Goal: Obtain resource: Obtain resource

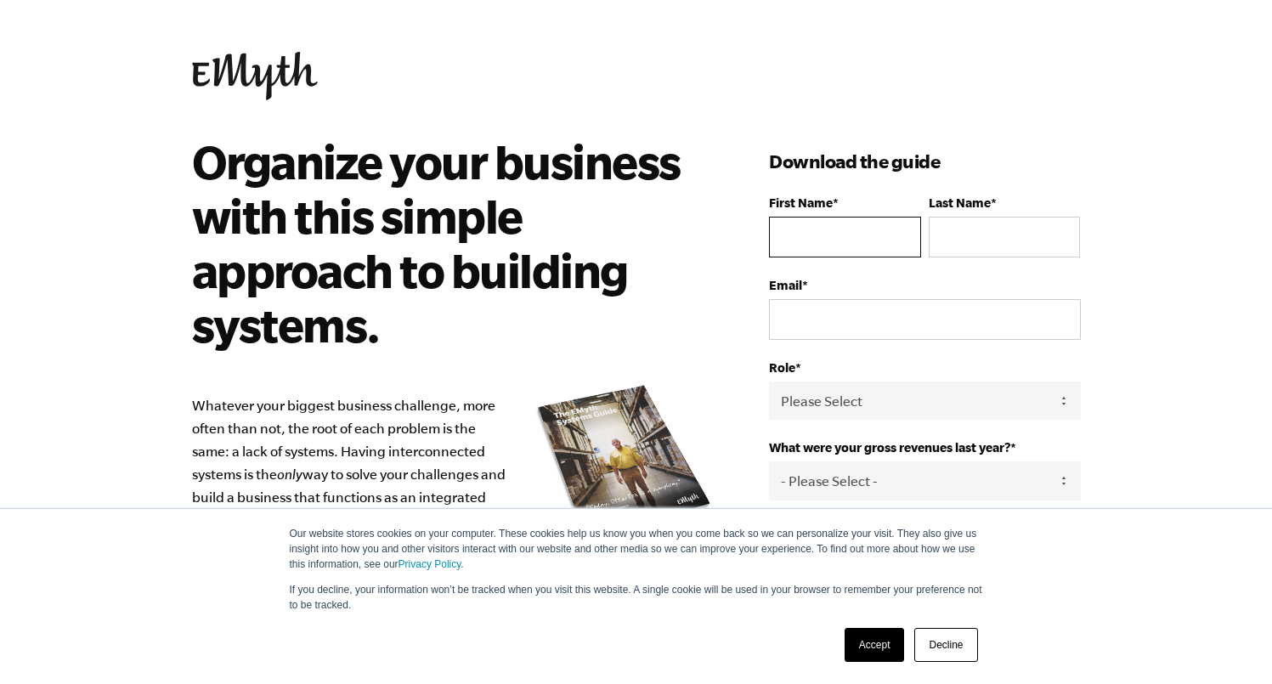
click at [830, 235] on input "First Name *" at bounding box center [844, 237] width 151 height 41
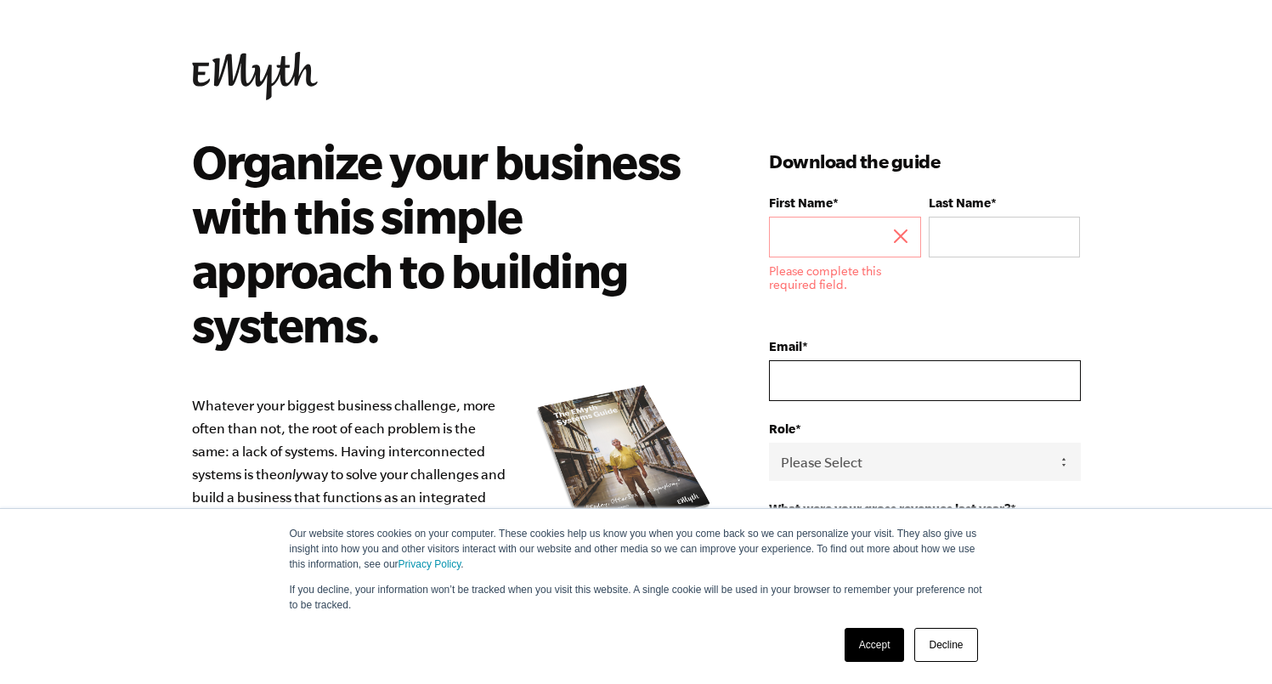
click at [816, 315] on form "First Name * Please complete this required field. Last Name * Email * Role * Pl…" at bounding box center [924, 473] width 311 height 556
click at [826, 368] on input "Email *" at bounding box center [924, 380] width 311 height 41
click at [993, 387] on input "Email *" at bounding box center [924, 380] width 311 height 41
type input "d"
type input "f"
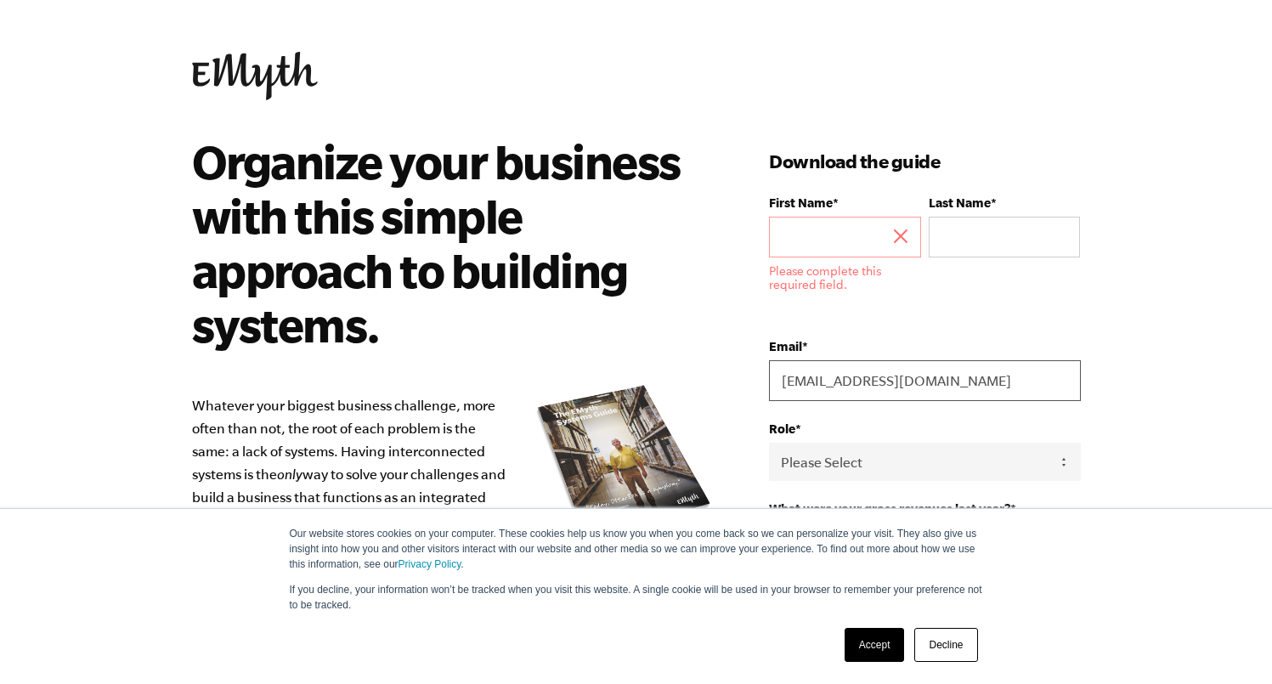
drag, startPoint x: 811, startPoint y: 382, endPoint x: 750, endPoint y: 382, distance: 60.3
click at [750, 382] on div "Organize your business with this simple approach to building systems. Whatever …" at bounding box center [637, 566] width 930 height 865
type input "forte_serious.0b@icloud.com"
click at [839, 235] on input "First Name *" at bounding box center [844, 237] width 151 height 41
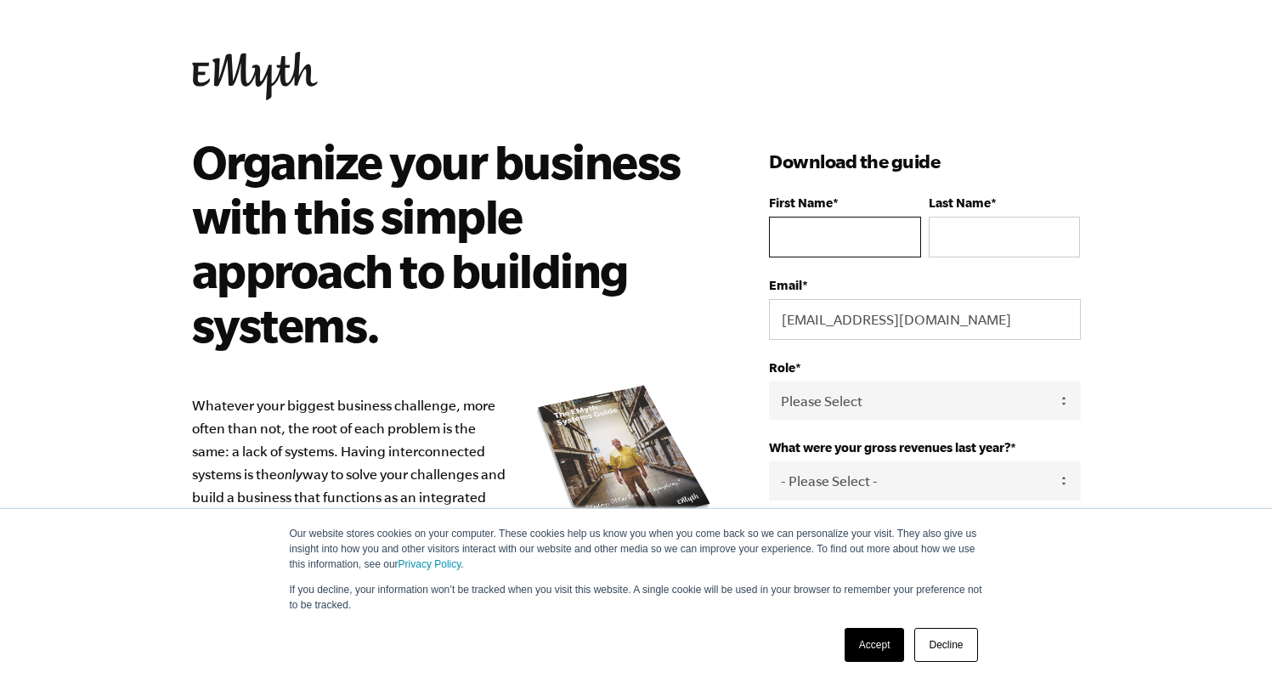
paste input "forte"
drag, startPoint x: 788, startPoint y: 236, endPoint x: 629, endPoint y: 211, distance: 160.9
click at [629, 211] on div "Organize your business with this simple approach to building systems. Whatever …" at bounding box center [637, 566] width 930 height 865
click at [813, 236] on input "Forte" at bounding box center [844, 237] width 151 height 41
type input "Fortē"
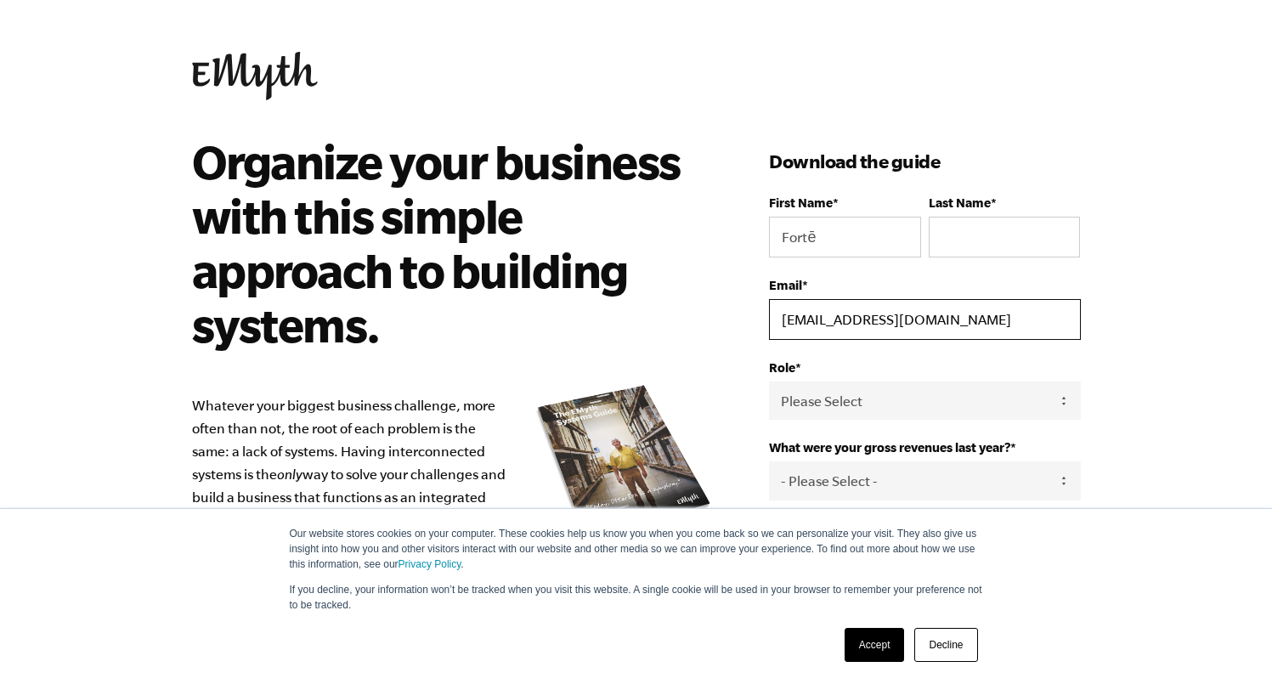
drag, startPoint x: 820, startPoint y: 321, endPoint x: 864, endPoint y: 322, distance: 44.2
click at [864, 322] on input "forte_serious.0b@icloud.com" at bounding box center [924, 319] width 311 height 41
click at [936, 242] on input "Last Name *" at bounding box center [1004, 237] width 151 height 41
paste input "serious"
drag, startPoint x: 946, startPoint y: 240, endPoint x: 886, endPoint y: 222, distance: 62.4
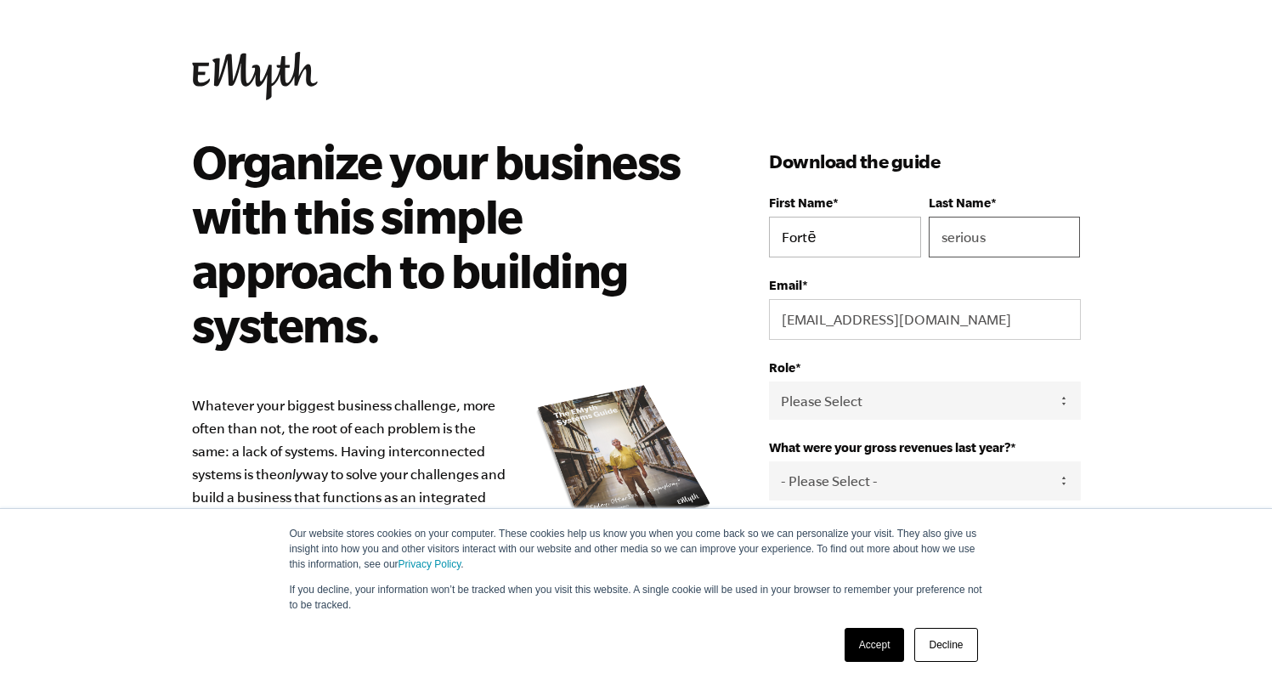
click at [886, 222] on fieldset "First Name * Fortē Last Name * serious" at bounding box center [924, 236] width 311 height 82
click at [1057, 237] on input "Serious" at bounding box center [1004, 237] width 151 height 41
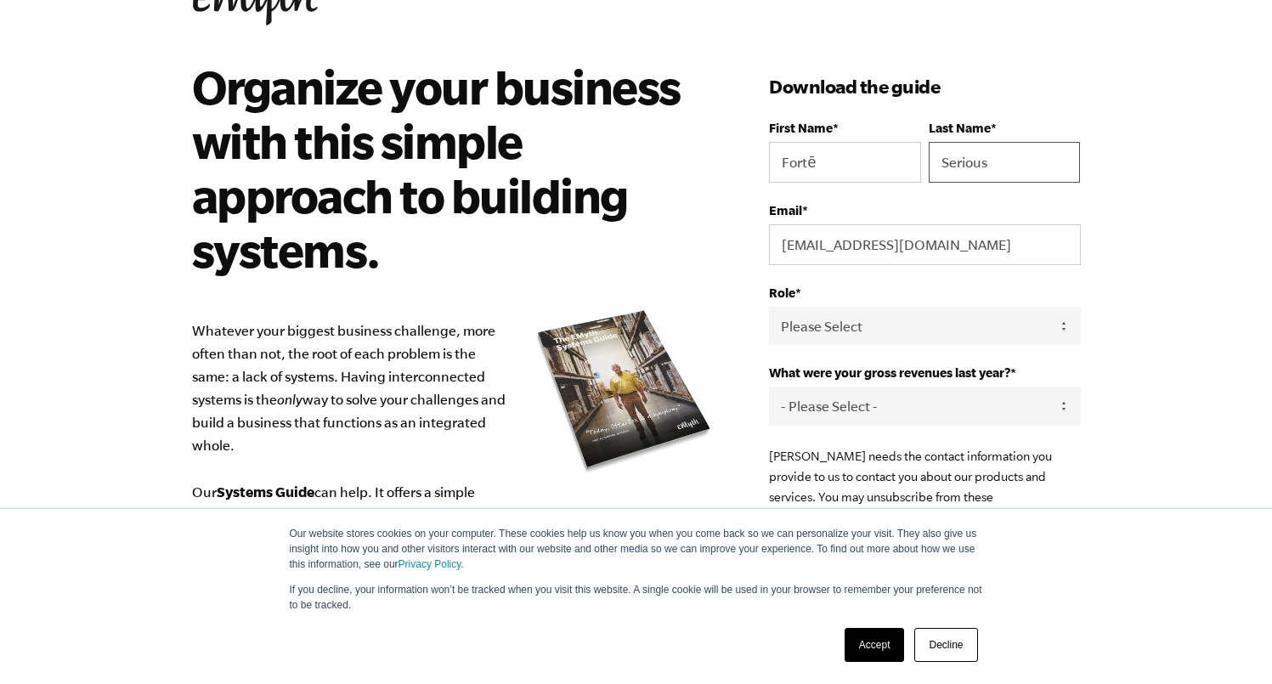
scroll to position [99, 0]
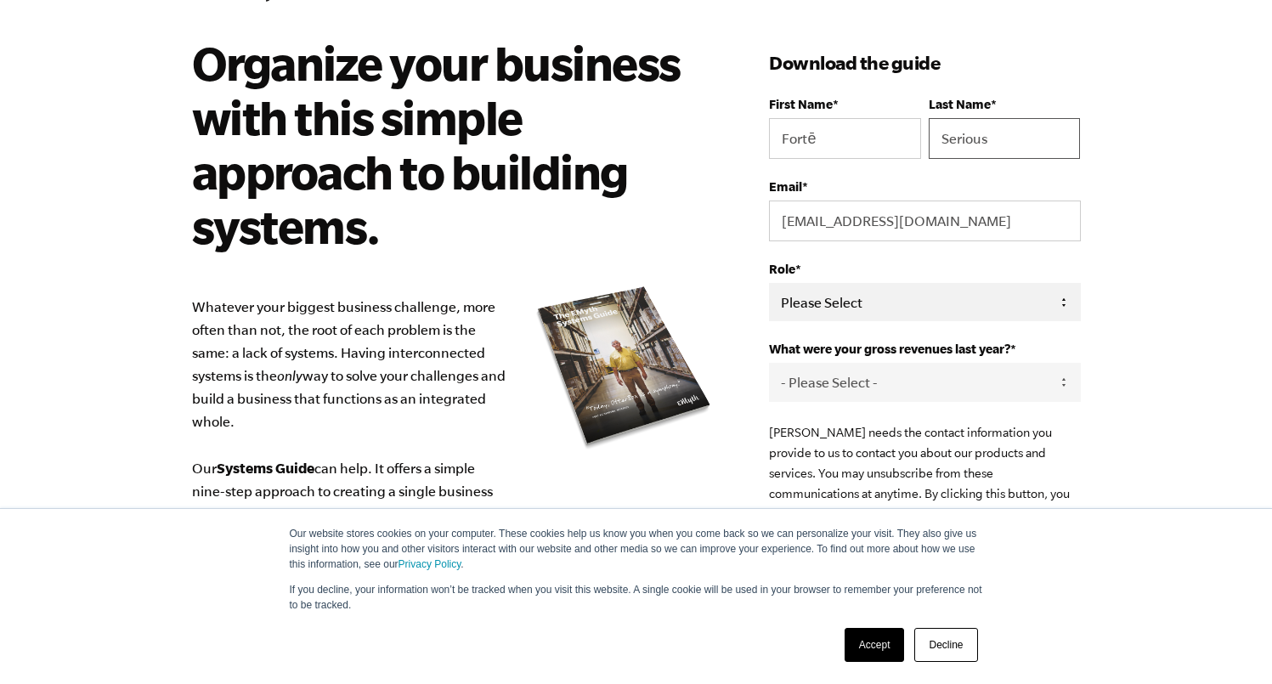
type input "Serious"
select select "Owner"
select select "76-150K"
click at [1131, 365] on body "Our website stores cookies on your computer. These cookies help us know you whe…" at bounding box center [636, 243] width 1272 height 684
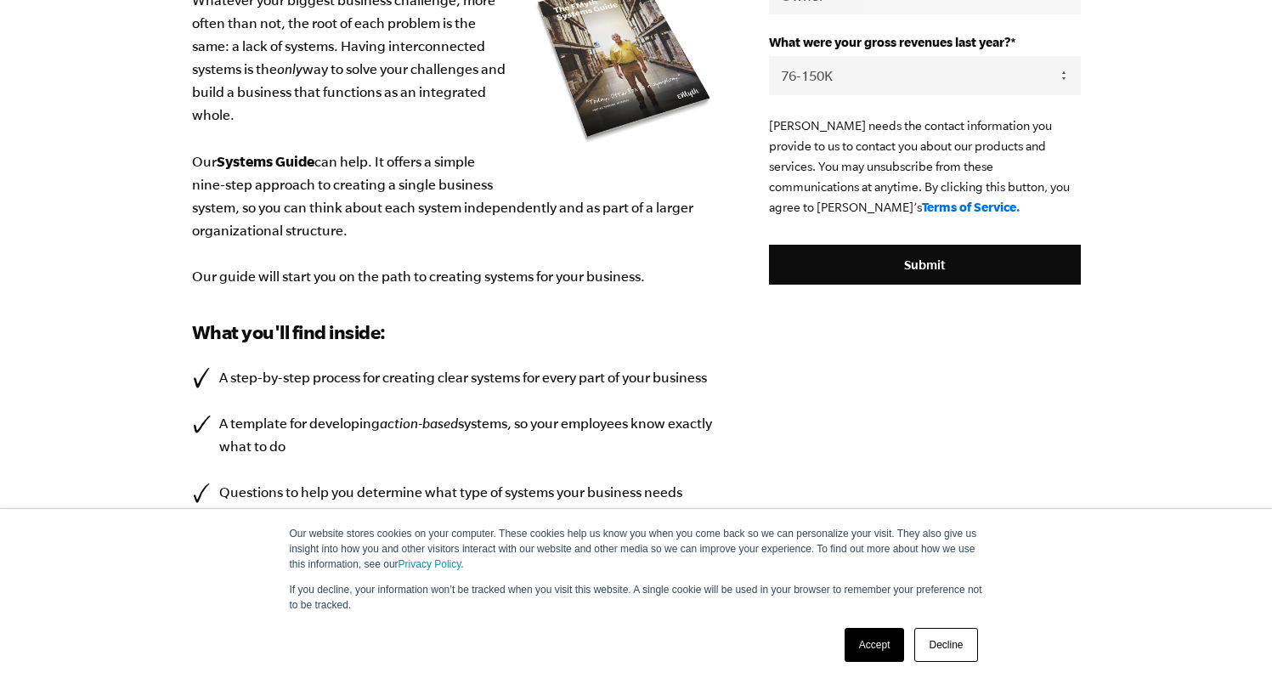
scroll to position [420, 0]
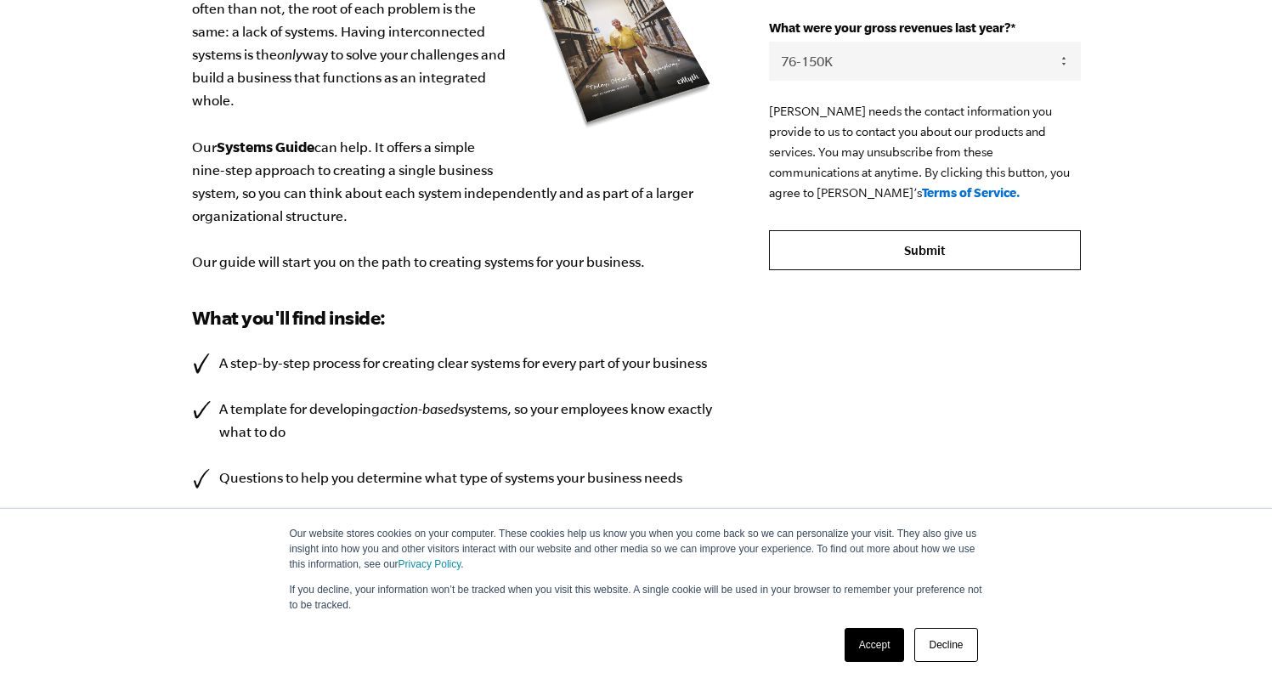
click at [993, 247] on input "Submit" at bounding box center [924, 250] width 311 height 41
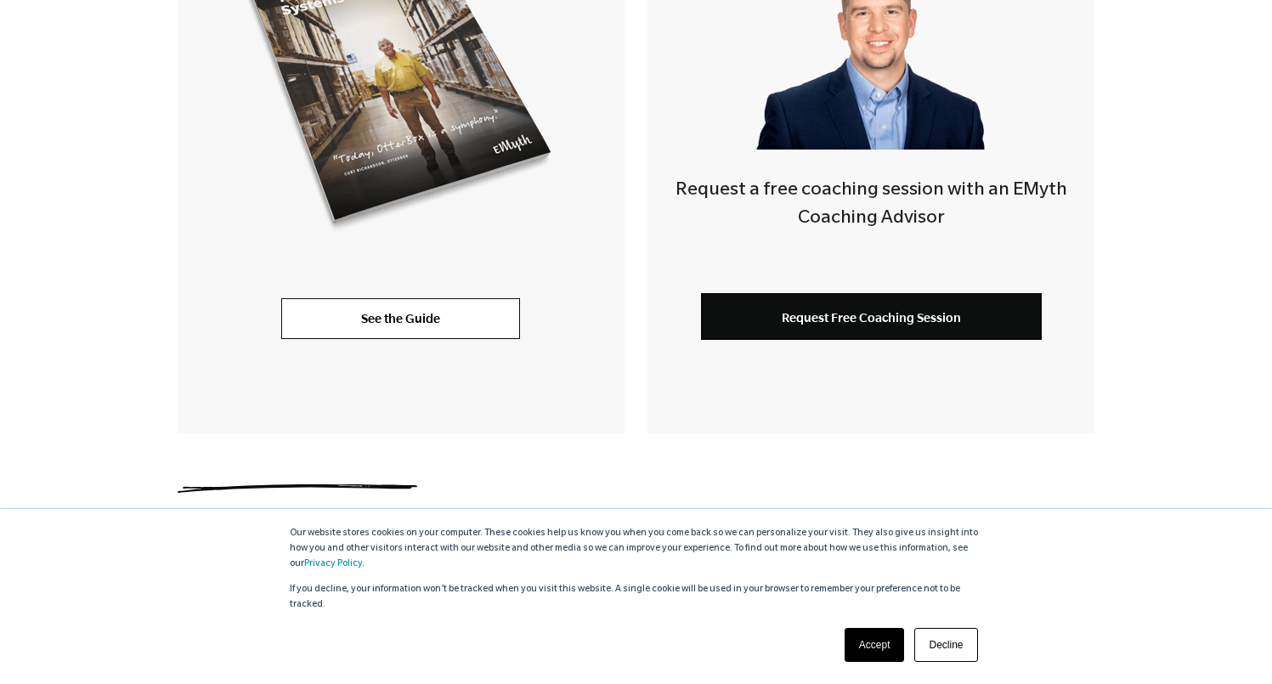
scroll to position [539, 0]
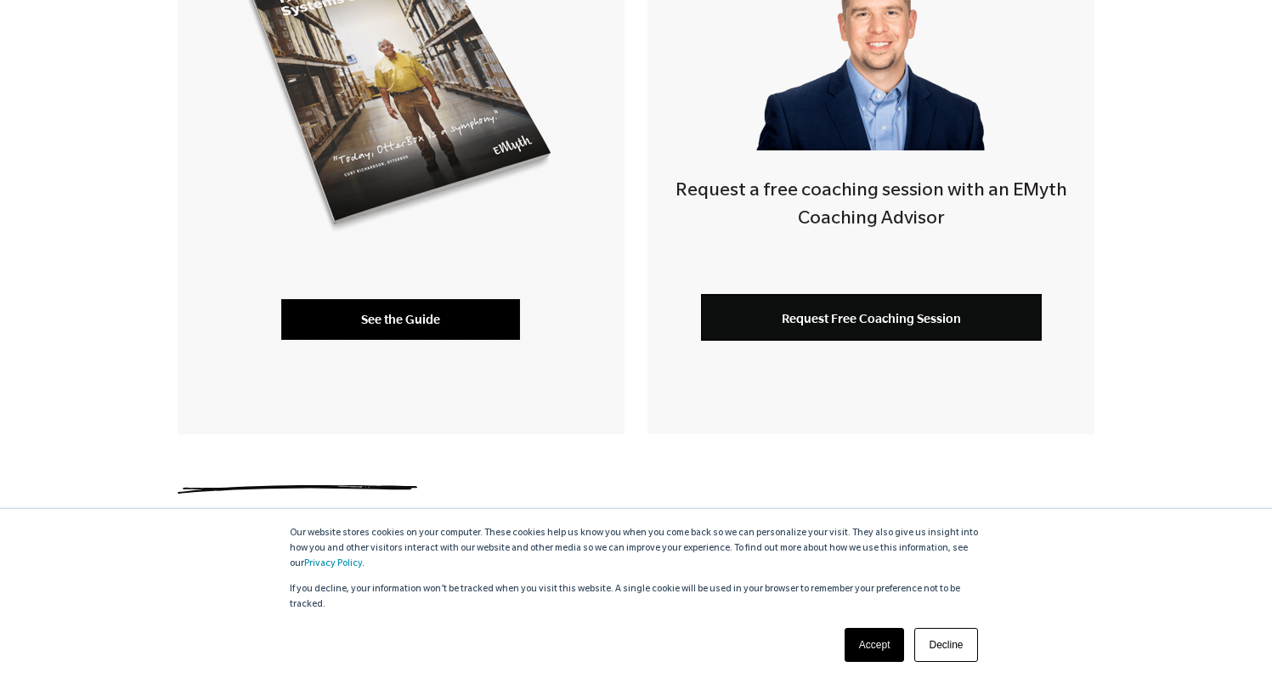
click at [404, 320] on link "See the Guide" at bounding box center [400, 319] width 239 height 41
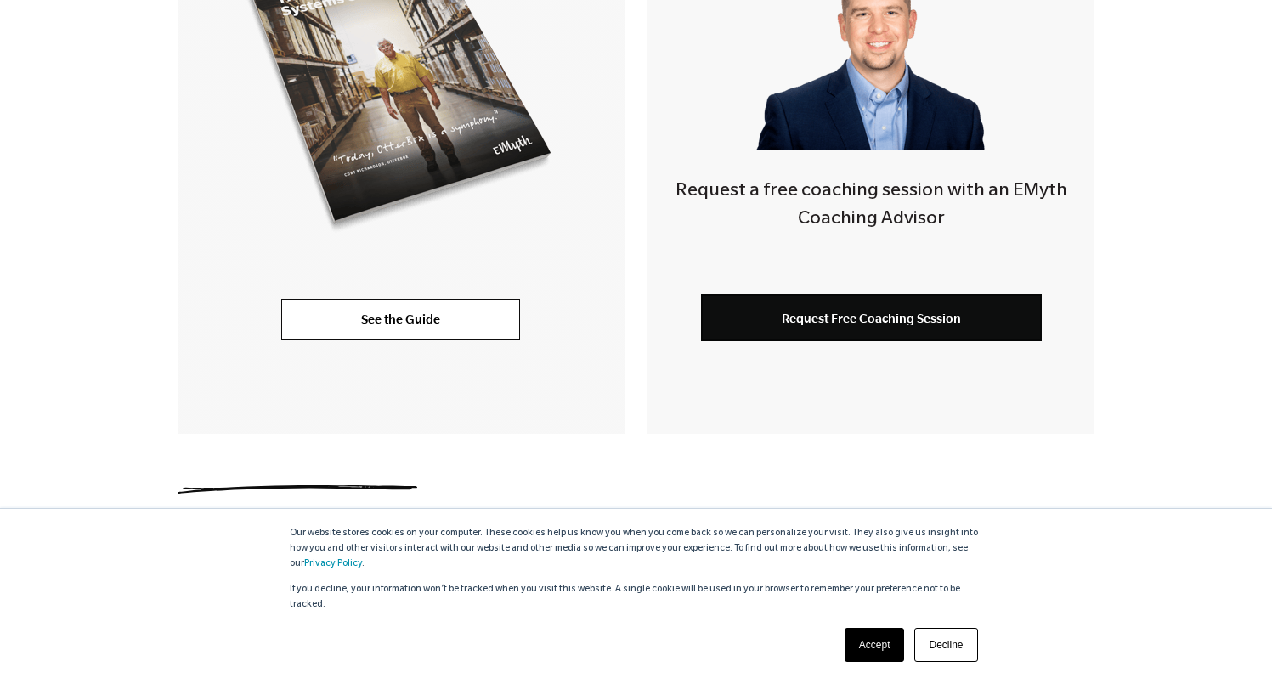
click at [891, 658] on link "Accept" at bounding box center [875, 645] width 60 height 34
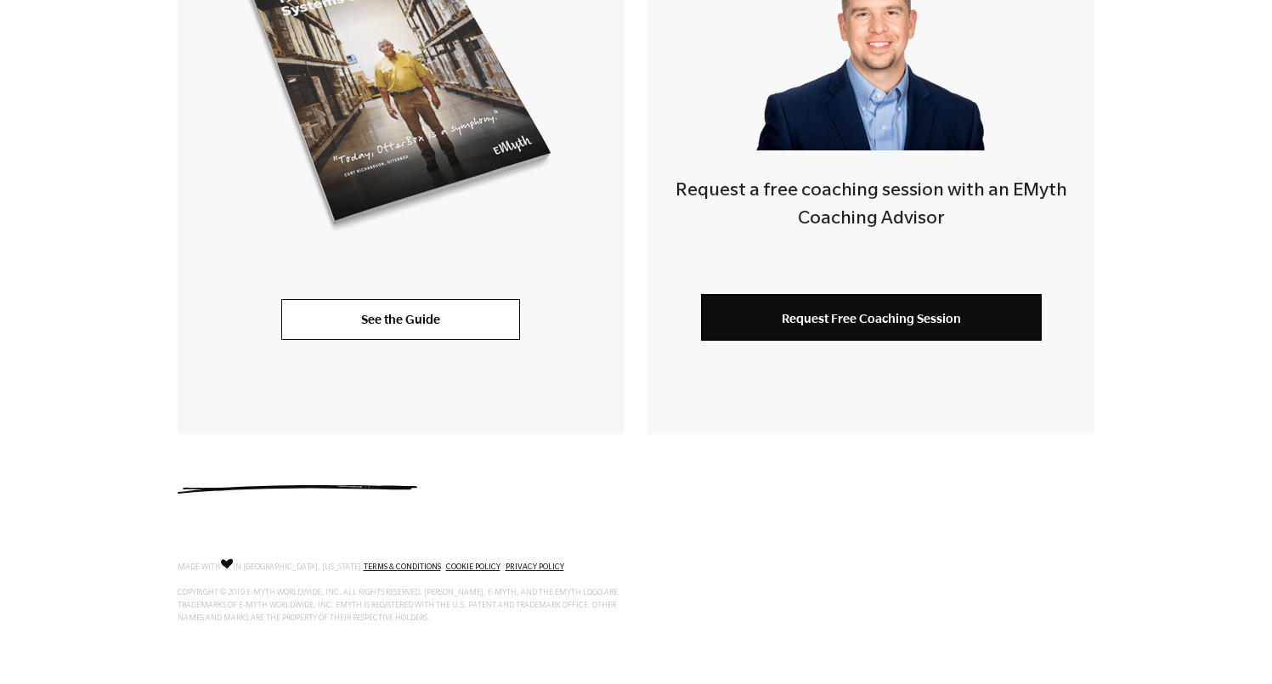
click at [217, 544] on div "MADE WITH IN [GEOGRAPHIC_DATA], [US_STATE]. TERMS & CONDITIONS COOKIE POLICY PR…" at bounding box center [636, 601] width 1272 height 167
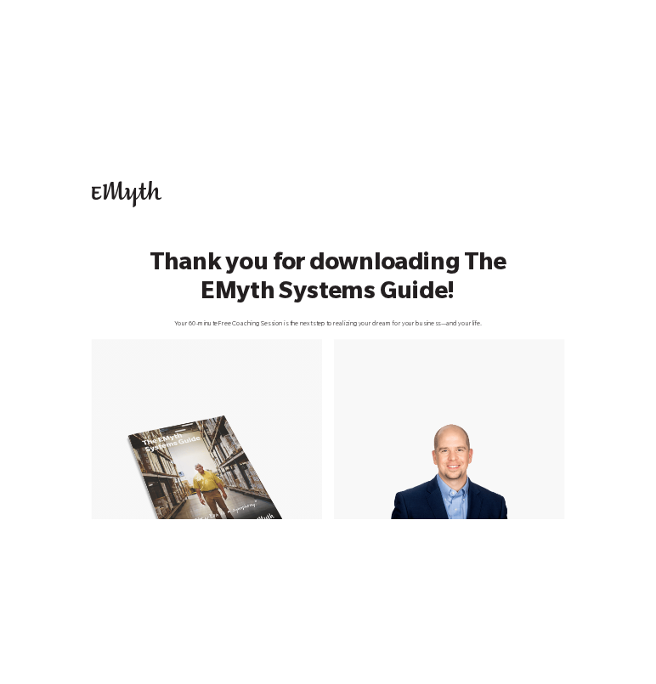
scroll to position [0, 0]
